Goal: Check status: Check status

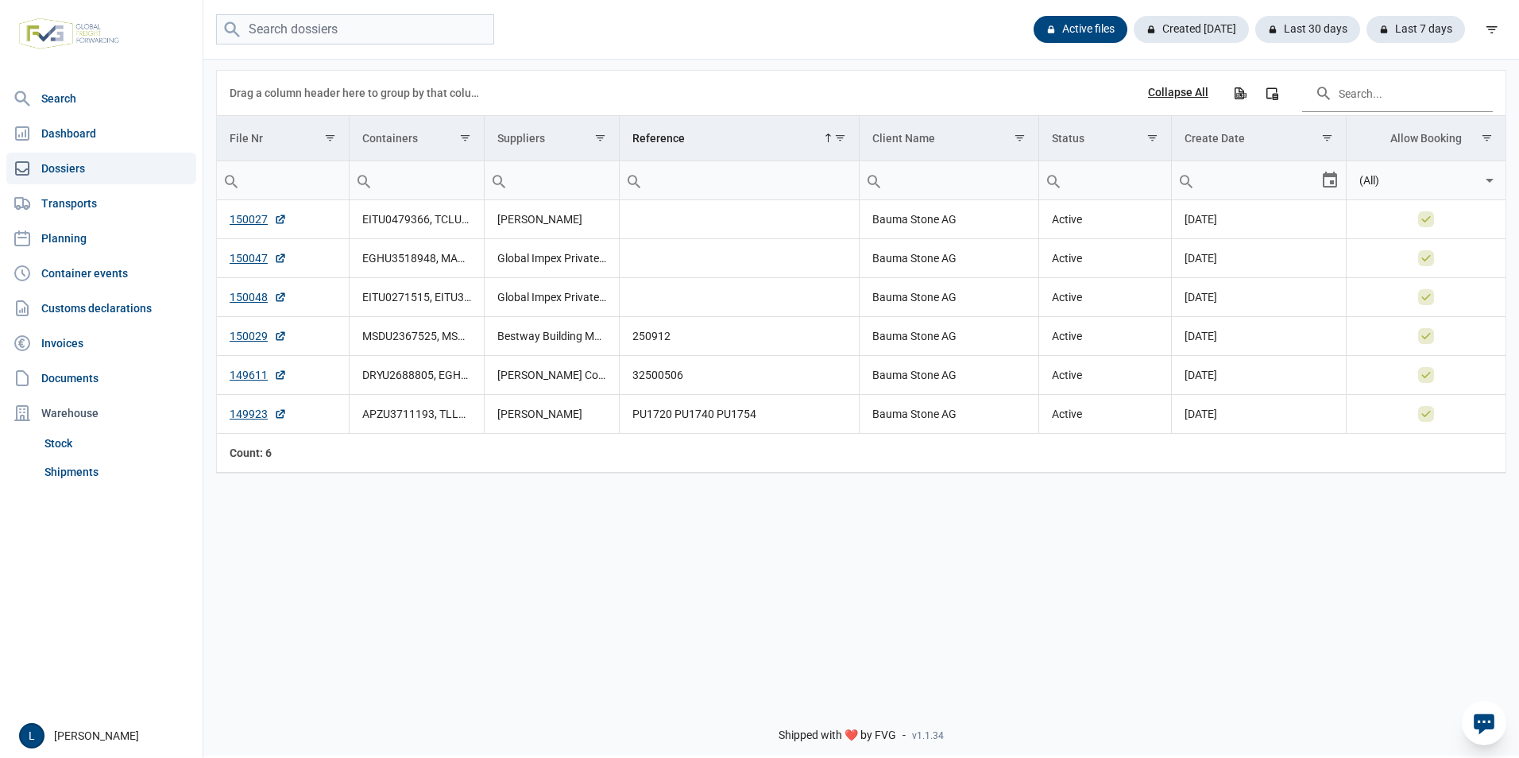
click at [761, 122] on td "Reference" at bounding box center [740, 138] width 240 height 45
click at [652, 298] on td "250912" at bounding box center [740, 297] width 240 height 39
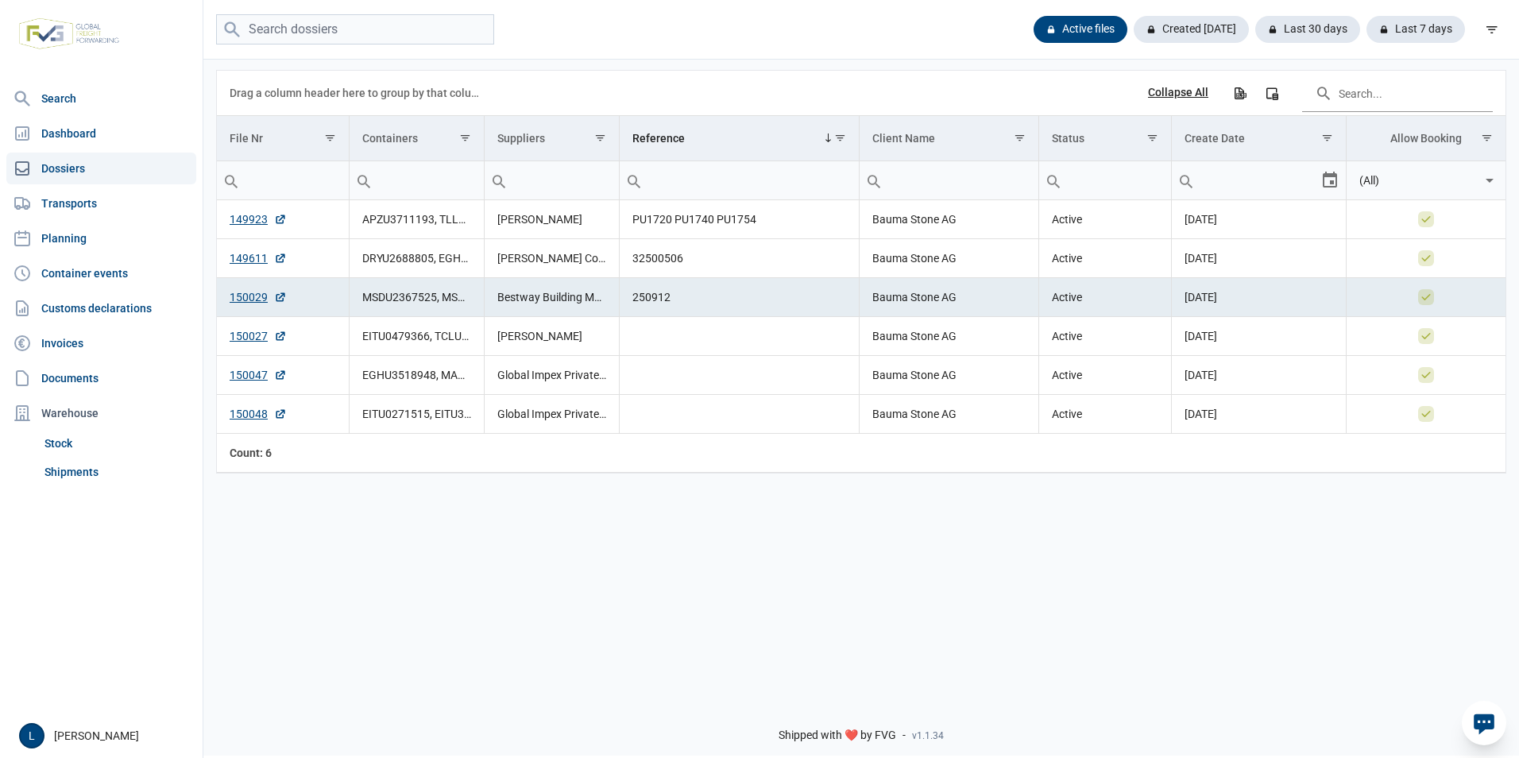
click at [652, 298] on td "250912" at bounding box center [740, 297] width 240 height 39
click at [645, 299] on td "250912" at bounding box center [740, 297] width 240 height 39
click at [234, 295] on link "150029" at bounding box center [258, 297] width 57 height 16
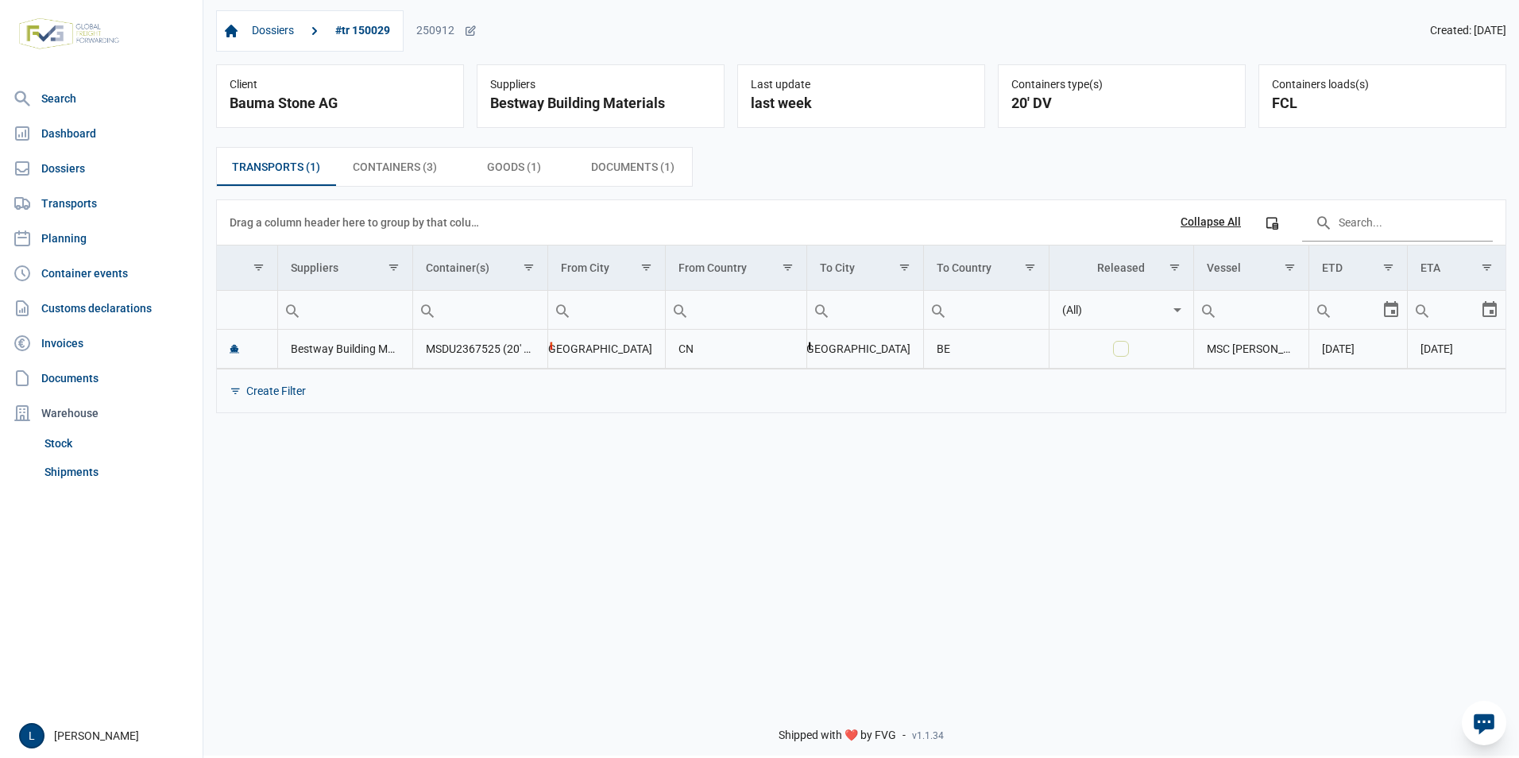
click at [1243, 351] on td "MSC [PERSON_NAME]" at bounding box center [1251, 349] width 115 height 39
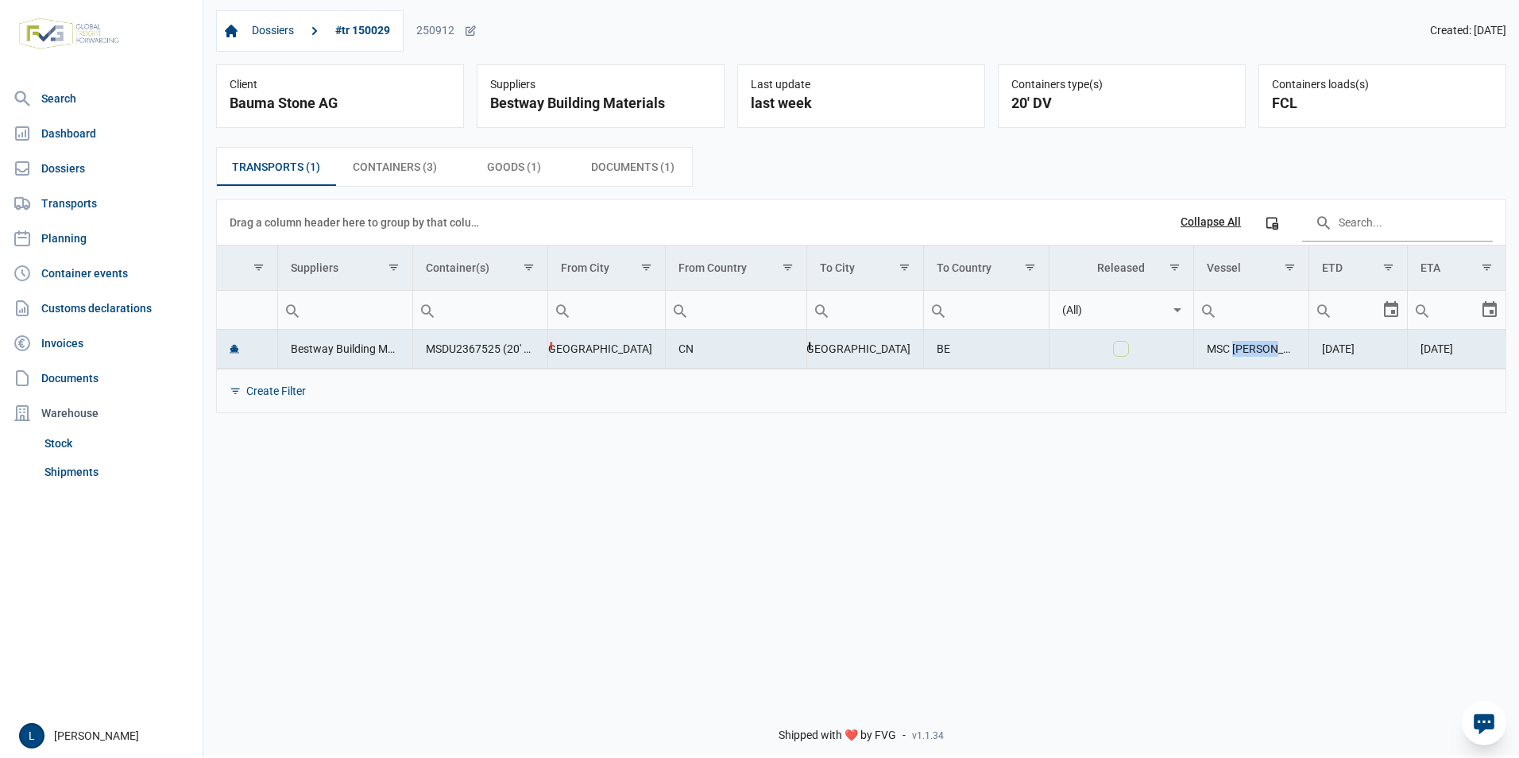
click at [1243, 351] on td "MSC [PERSON_NAME]" at bounding box center [1251, 349] width 115 height 39
copy td "MSC [PERSON_NAME]"
click at [1079, 385] on div "Create Filter" at bounding box center [861, 391] width 1289 height 44
